Goal: Task Accomplishment & Management: Complete application form

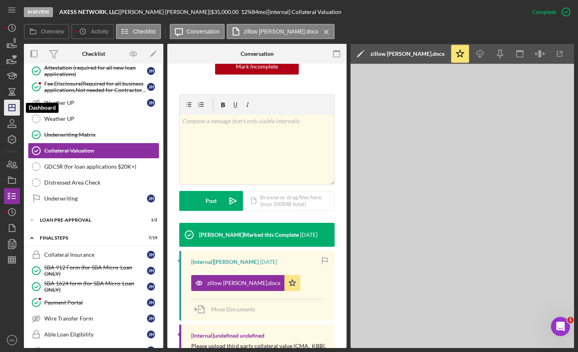
click at [9, 106] on polygon "button" at bounding box center [12, 107] width 6 height 6
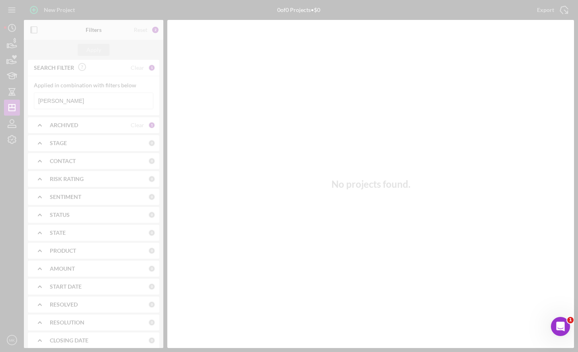
click at [63, 100] on div at bounding box center [289, 176] width 578 height 352
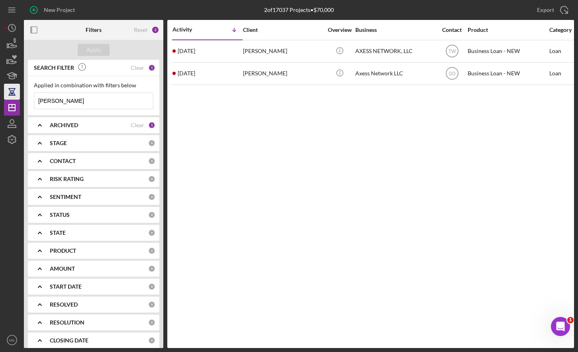
drag, startPoint x: 72, startPoint y: 100, endPoint x: 14, endPoint y: 99, distance: 58.1
click at [14, 99] on div "New Project 2 of 17037 Projects • $70,000 [PERSON_NAME] Export Icon/Export Filt…" at bounding box center [289, 174] width 570 height 348
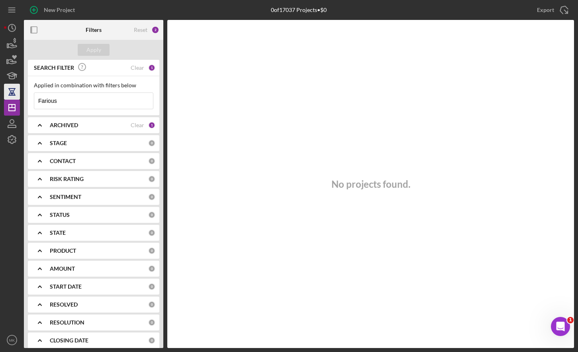
drag, startPoint x: 75, startPoint y: 104, endPoint x: 12, endPoint y: 98, distance: 64.0
click at [12, 98] on div "New Project 0 of 17037 Projects • $0 [PERSON_NAME] Export Icon/Export Filters R…" at bounding box center [289, 174] width 570 height 348
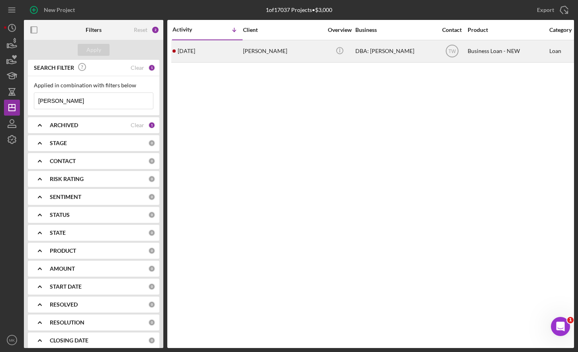
type input "[PERSON_NAME]"
click at [289, 54] on div "[PERSON_NAME]" at bounding box center [283, 51] width 80 height 21
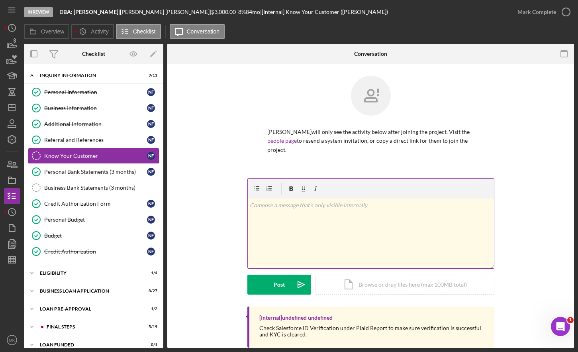
scroll to position [7, 0]
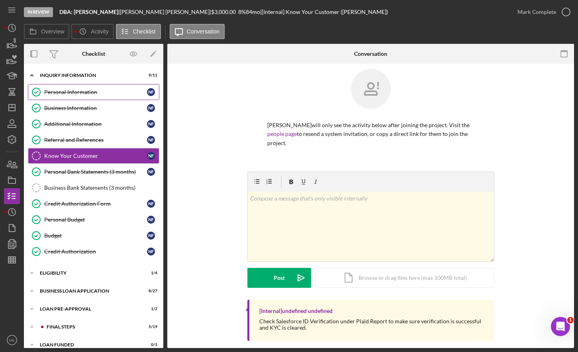
click at [87, 94] on div "Personal Information" at bounding box center [95, 92] width 103 height 6
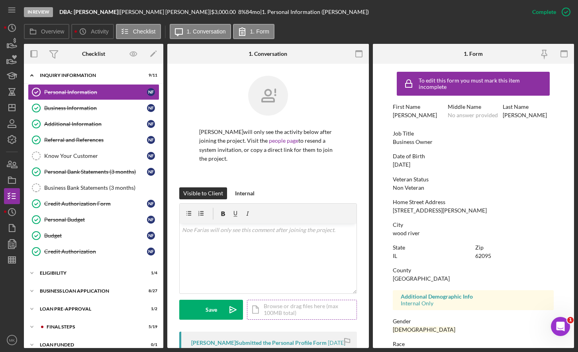
scroll to position [198, 0]
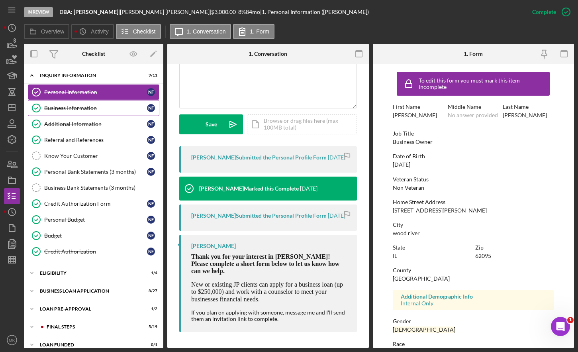
click at [70, 104] on link "Business Information Business Information N F" at bounding box center [93, 108] width 131 height 16
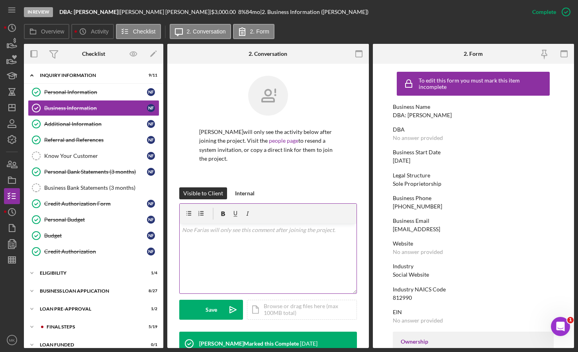
scroll to position [111, 0]
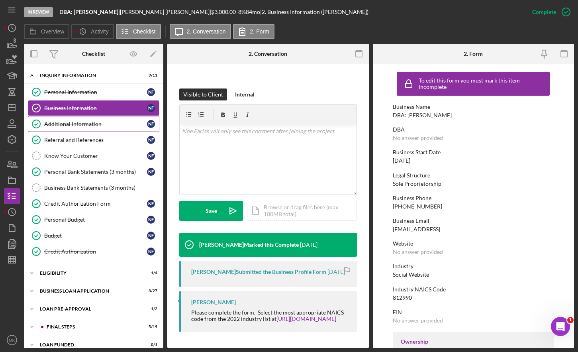
click at [95, 123] on div "Additional Information" at bounding box center [95, 124] width 103 height 6
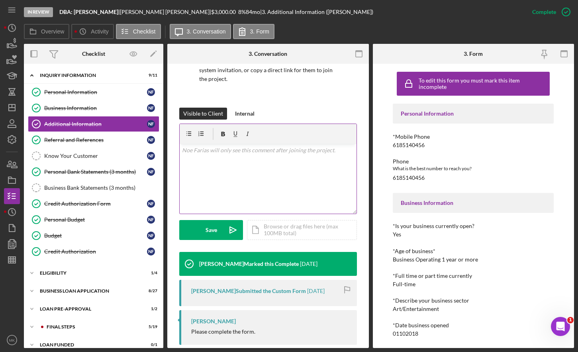
scroll to position [92, 0]
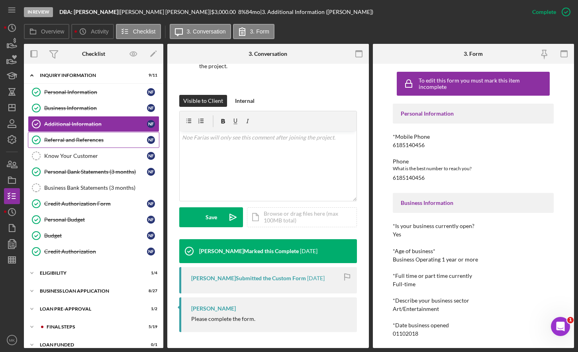
click at [88, 143] on div "Referral and References" at bounding box center [95, 140] width 103 height 6
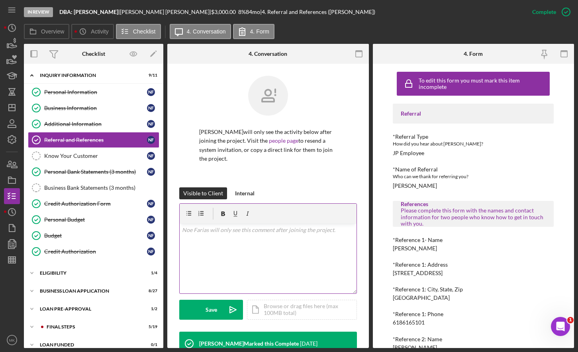
scroll to position [105, 0]
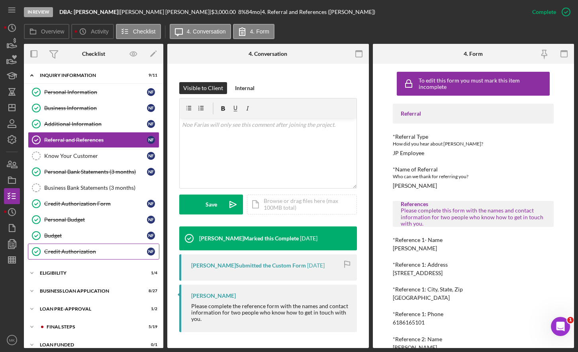
click at [72, 250] on div "Credit Authorization" at bounding box center [95, 251] width 103 height 6
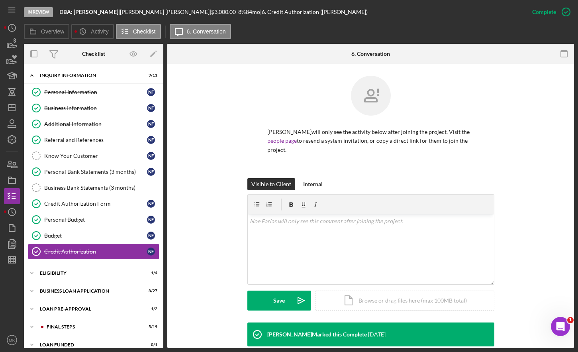
scroll to position [131, 0]
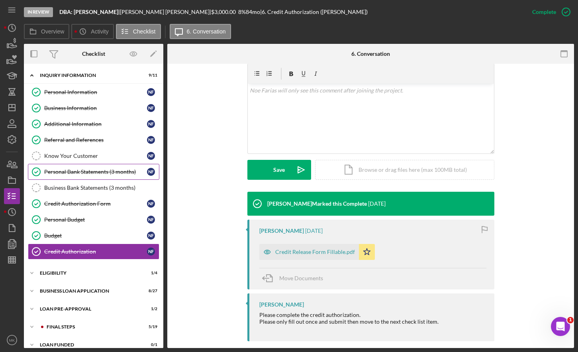
click at [92, 174] on div "Personal Bank Statements (3 months)" at bounding box center [95, 171] width 103 height 6
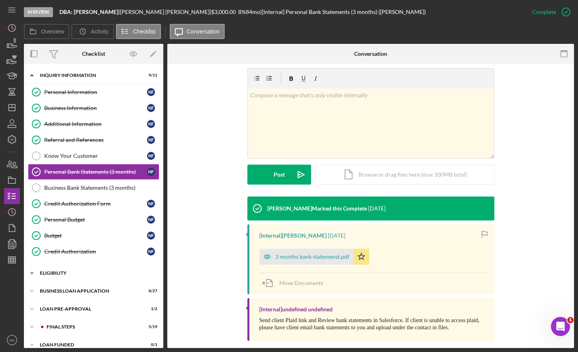
scroll to position [9, 0]
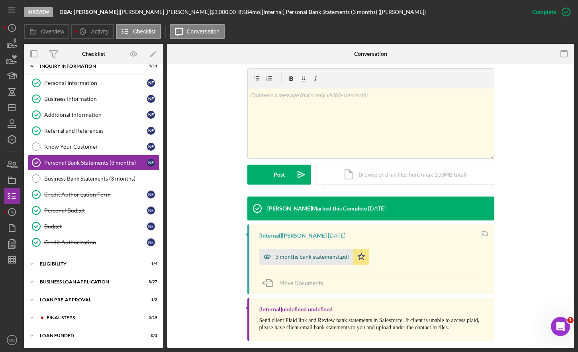
click at [305, 254] on div "3 months bank statemenst.pdf" at bounding box center [306, 256] width 94 height 16
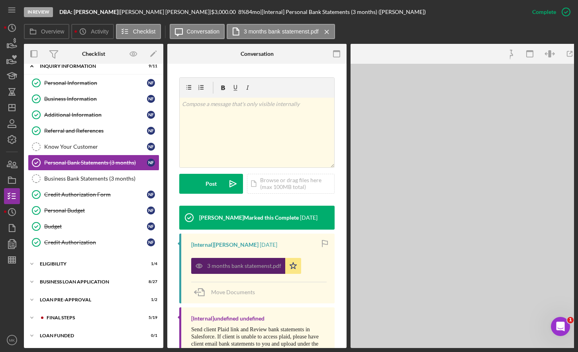
click at [305, 254] on div "3 months bank statemenst.pdf Icon/Star" at bounding box center [258, 264] width 135 height 20
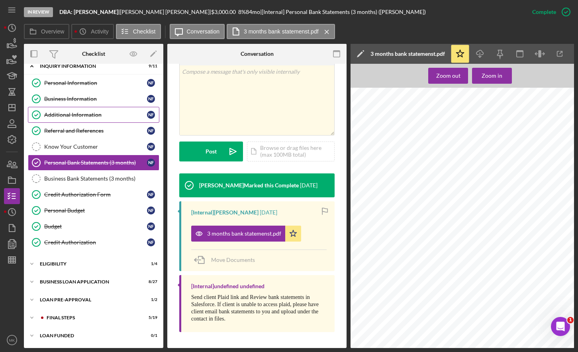
scroll to position [0, 0]
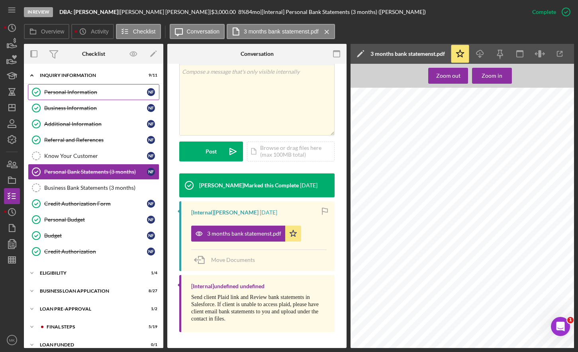
click at [71, 91] on div "Personal Information" at bounding box center [95, 92] width 103 height 6
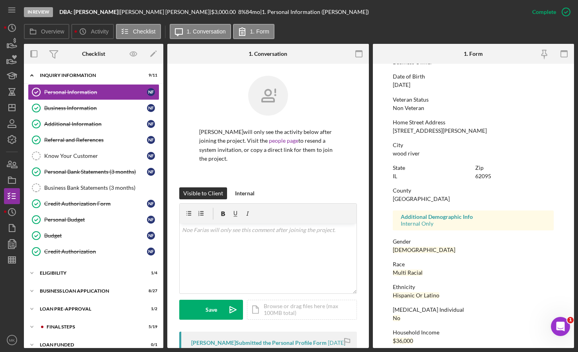
scroll to position [88, 0]
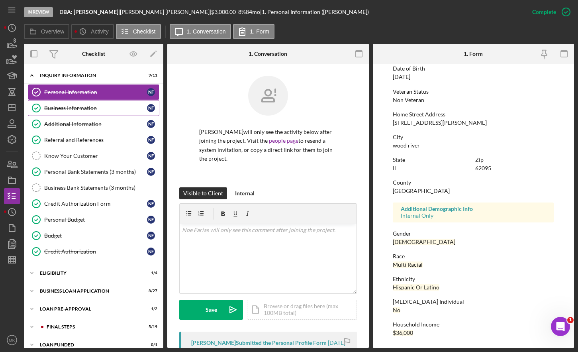
click at [72, 110] on div "Business Information" at bounding box center [95, 108] width 103 height 6
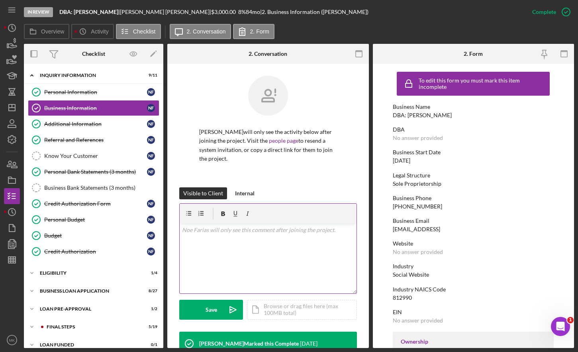
scroll to position [111, 0]
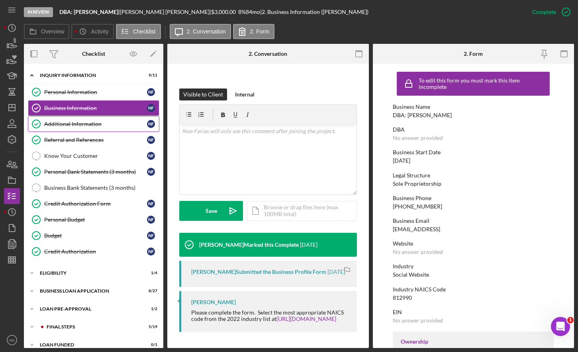
click at [69, 121] on div "Additional Information" at bounding box center [95, 124] width 103 height 6
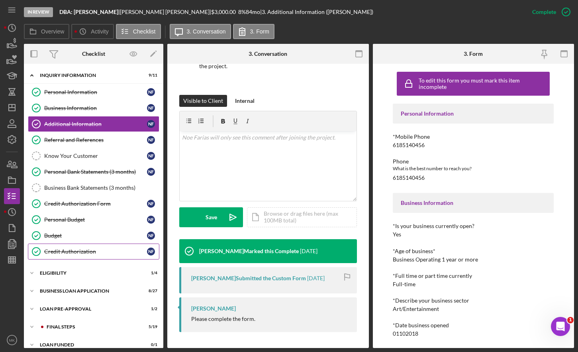
scroll to position [9, 0]
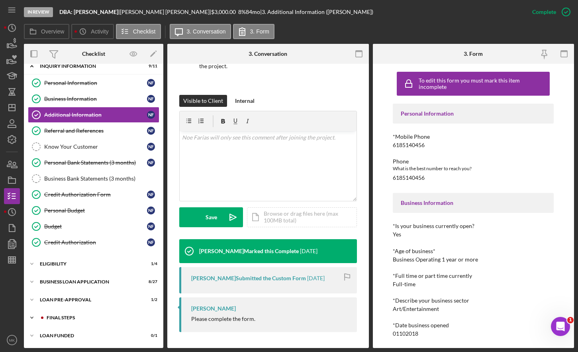
click at [69, 316] on div "FINAL STEPS" at bounding box center [100, 317] width 107 height 5
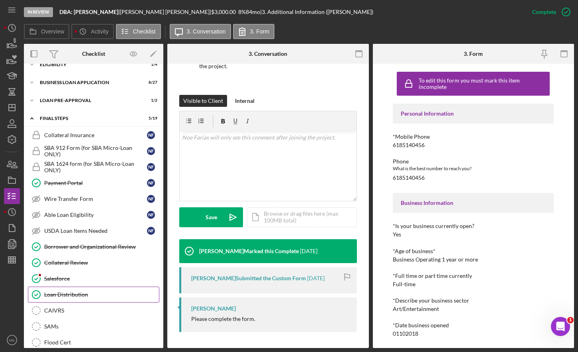
click at [74, 290] on link "Loan Distribution Loan Distribution" at bounding box center [93, 294] width 131 height 16
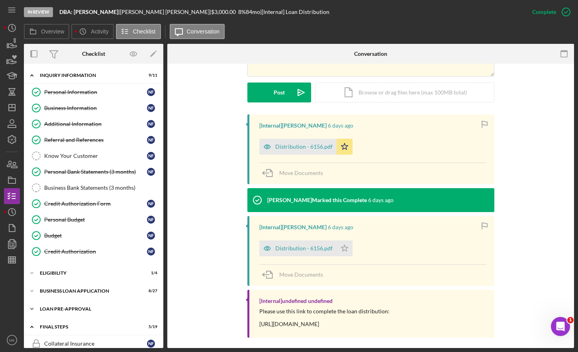
click at [78, 310] on div "LOAN PRE-APPROVAL" at bounding box center [96, 308] width 113 height 5
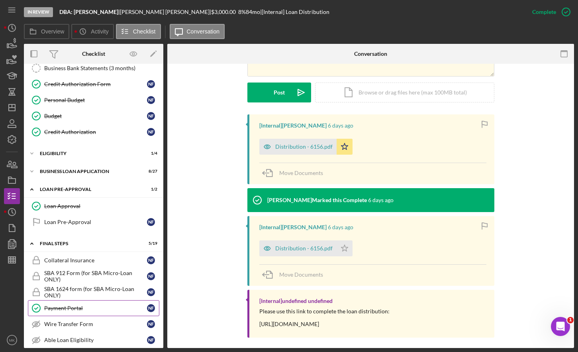
click at [67, 305] on div "Payment Portal" at bounding box center [95, 308] width 103 height 6
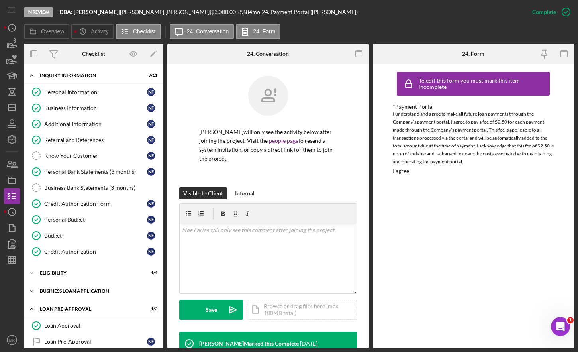
click at [74, 293] on div "Icon/Expander BUSINESS LOAN APPLICATION 8 / 27" at bounding box center [93, 291] width 139 height 16
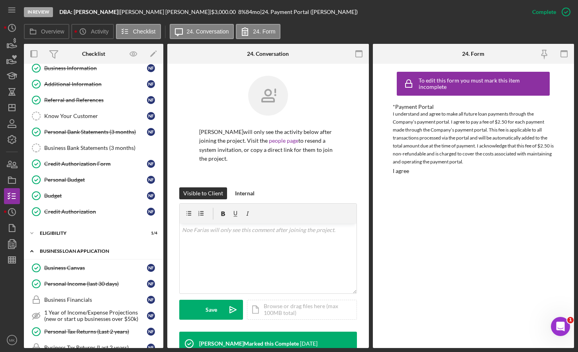
scroll to position [159, 0]
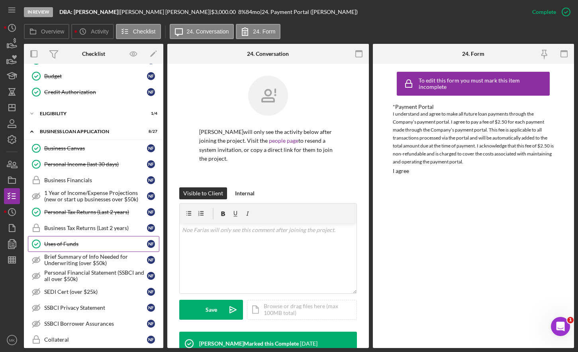
click at [80, 242] on div "Uses of Funds" at bounding box center [95, 243] width 103 height 6
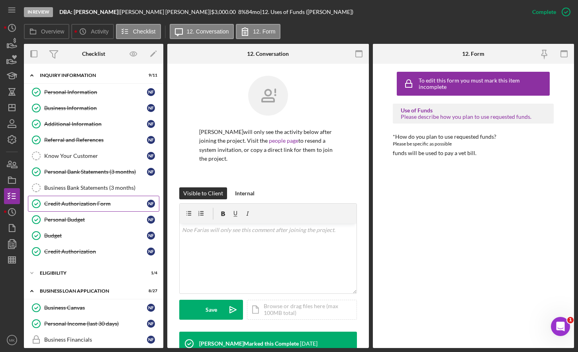
drag, startPoint x: 68, startPoint y: 105, endPoint x: 68, endPoint y: 211, distance: 105.9
click at [68, 105] on div "Business Information" at bounding box center [95, 108] width 103 height 6
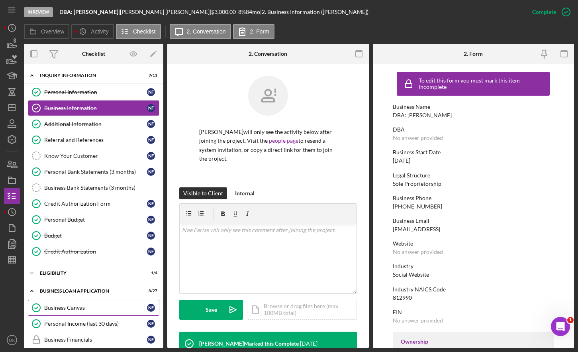
click at [68, 308] on div "Business Canvas" at bounding box center [95, 307] width 103 height 6
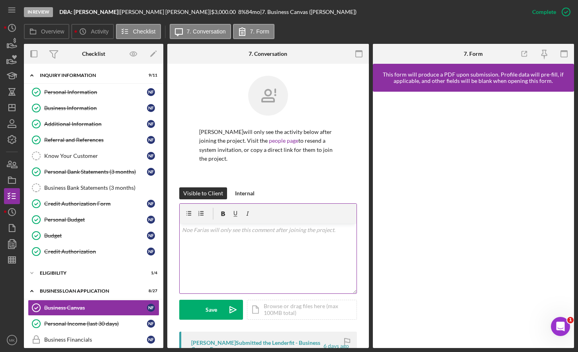
scroll to position [159, 0]
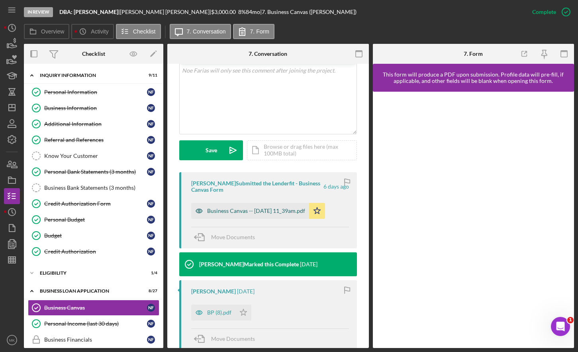
click at [277, 214] on div "Business Canvas -- [DATE] 11_39am.pdf" at bounding box center [250, 211] width 118 height 16
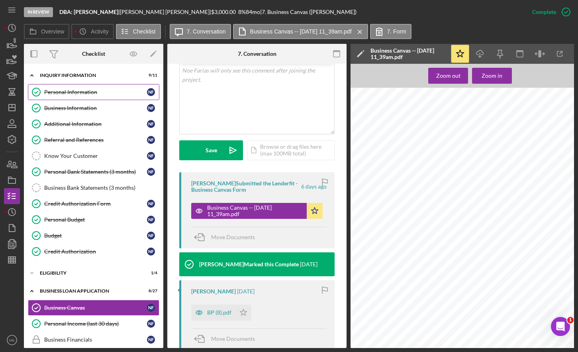
click at [85, 98] on link "Personal Information Personal Information N F" at bounding box center [93, 92] width 131 height 16
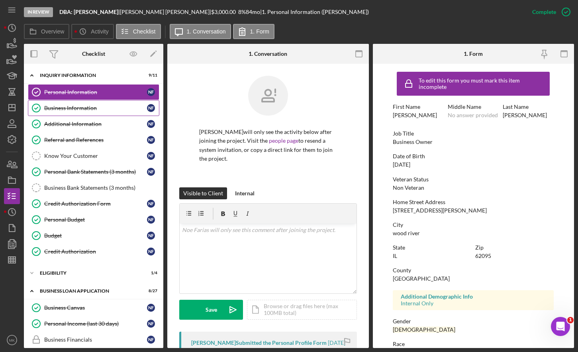
click at [84, 108] on div "Business Information" at bounding box center [95, 108] width 103 height 6
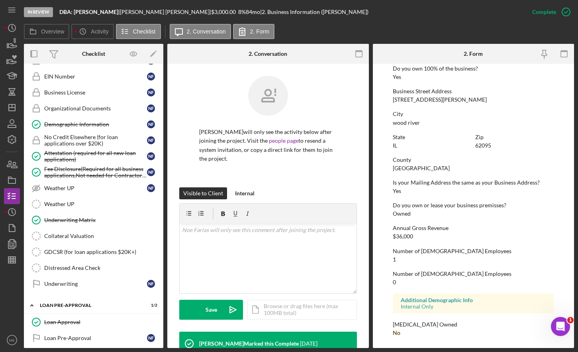
scroll to position [717, 0]
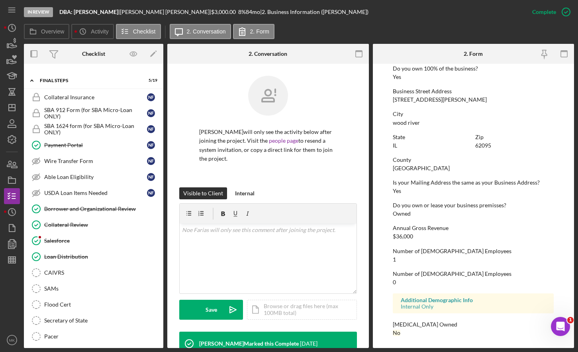
drag, startPoint x: 89, startPoint y: 256, endPoint x: 177, endPoint y: 236, distance: 89.9
click at [89, 256] on div "Loan Distribution" at bounding box center [101, 256] width 115 height 6
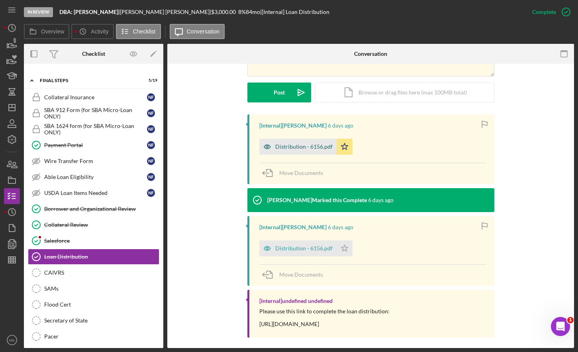
click at [320, 147] on div "Distribution - 6156.pdf" at bounding box center [303, 146] width 57 height 6
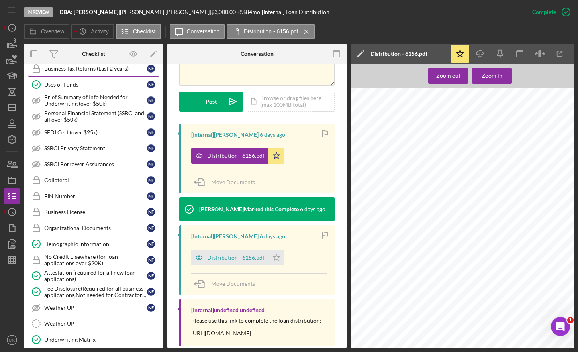
scroll to position [119, 0]
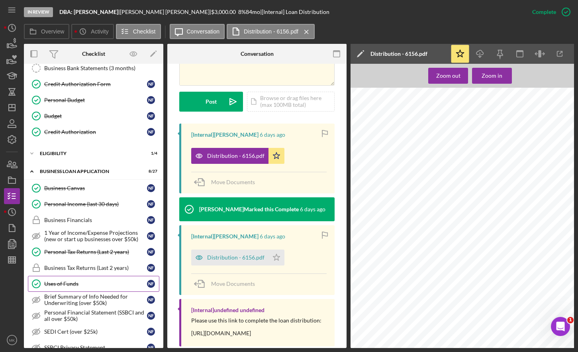
click at [65, 287] on link "Uses of Funds Uses of Funds N F" at bounding box center [93, 283] width 131 height 16
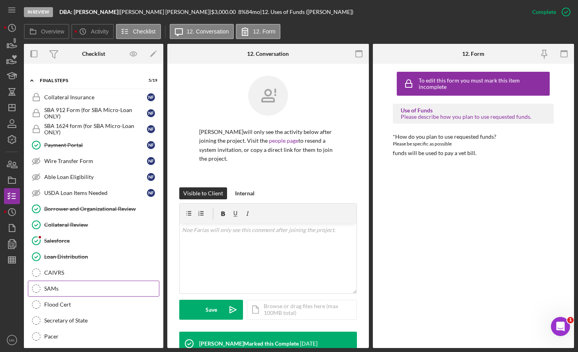
scroll to position [787, 0]
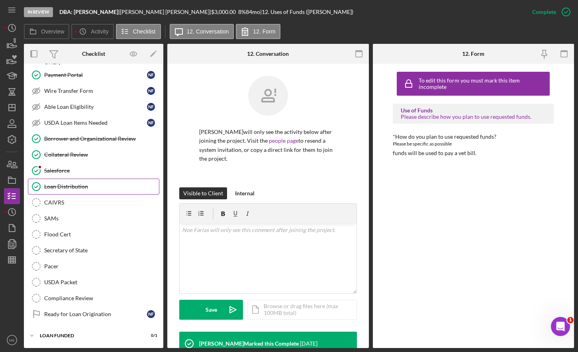
click at [75, 184] on div "Loan Distribution" at bounding box center [101, 186] width 115 height 6
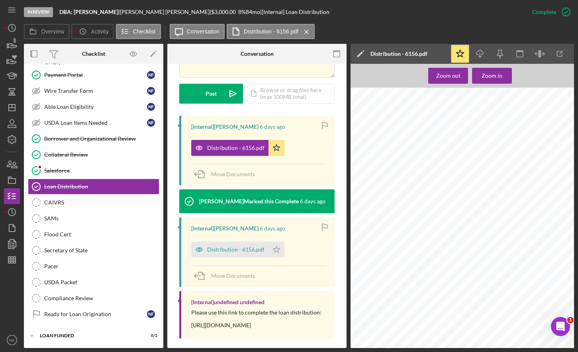
scroll to position [398, 0]
